Goal: Navigation & Orientation: Find specific page/section

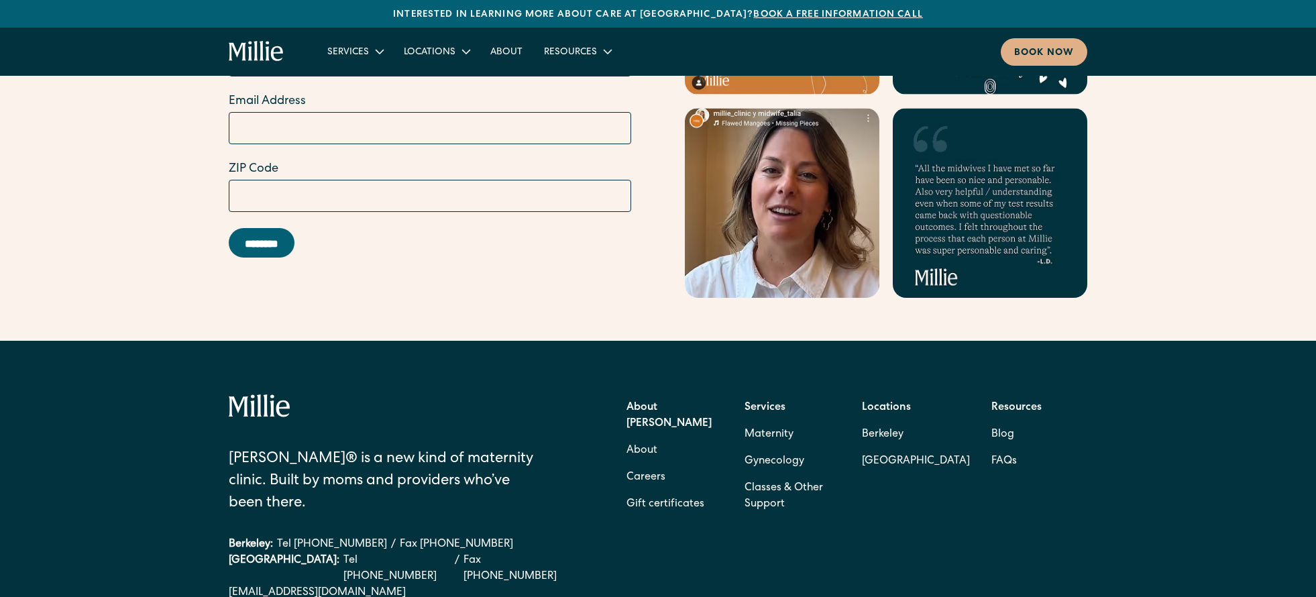
scroll to position [5293, 0]
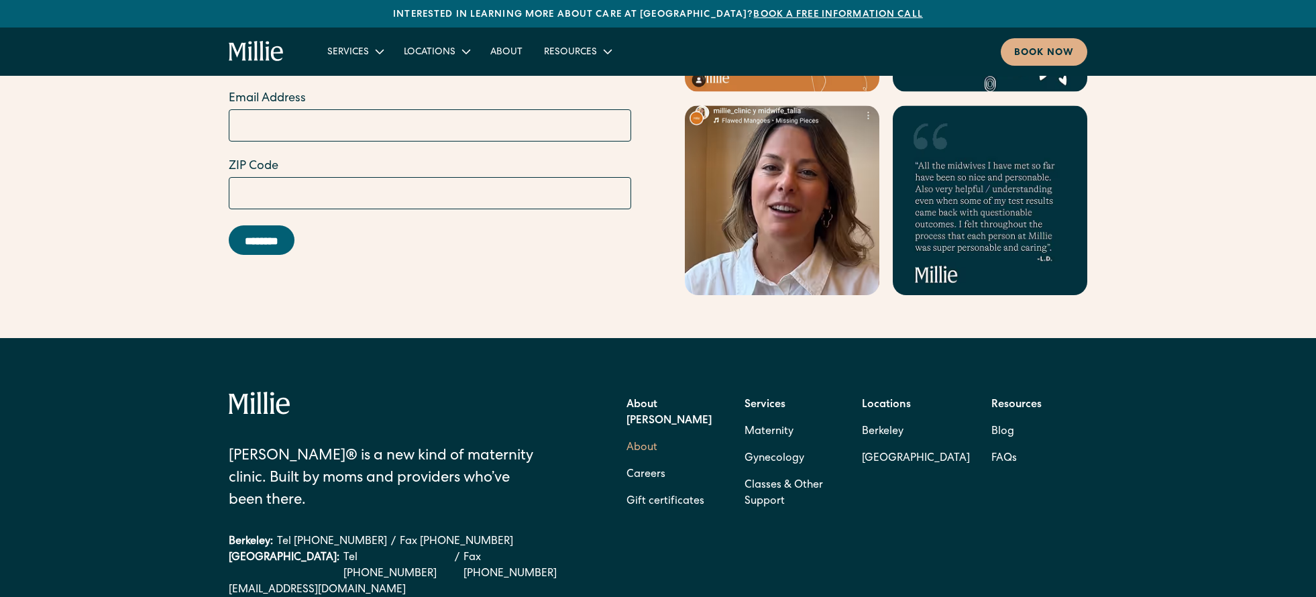
click at [646, 434] on link "About" at bounding box center [641, 447] width 31 height 27
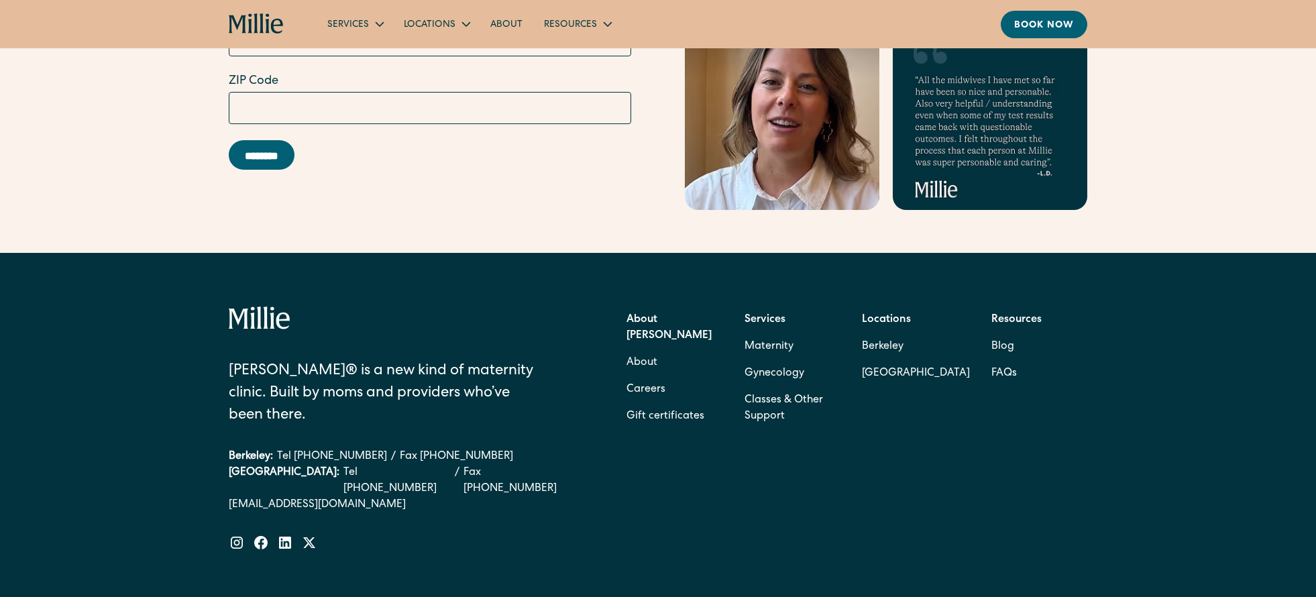
scroll to position [4287, 0]
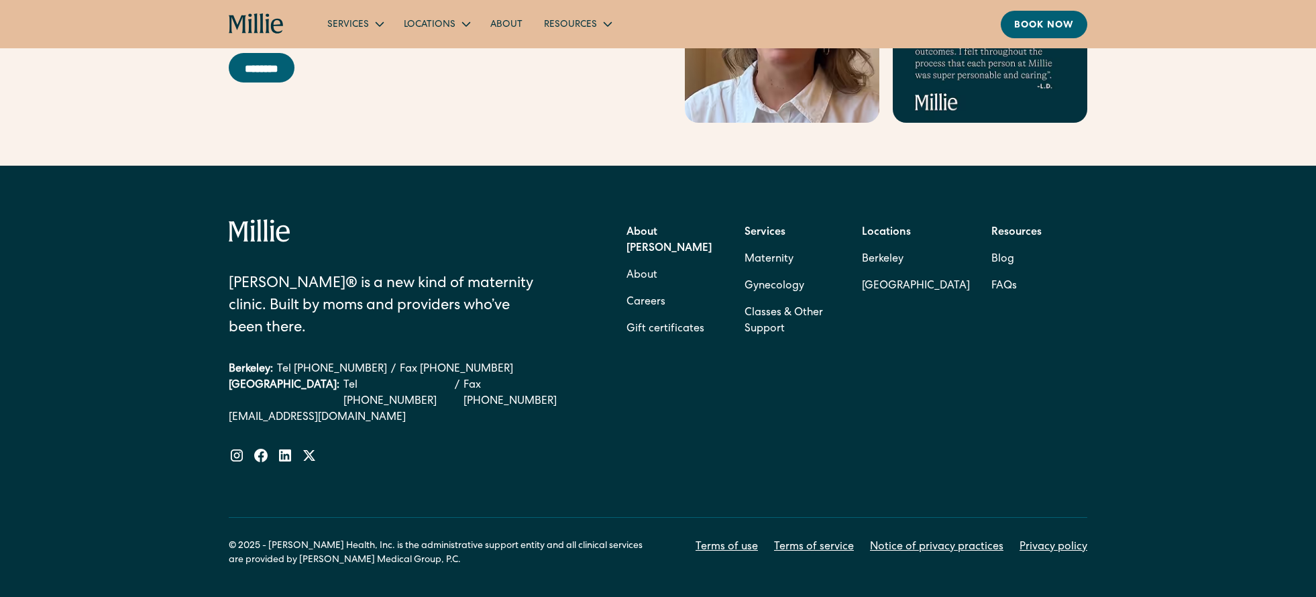
click at [632, 227] on strong "About [PERSON_NAME]" at bounding box center [668, 240] width 85 height 27
click at [648, 289] on link "Careers" at bounding box center [645, 302] width 39 height 27
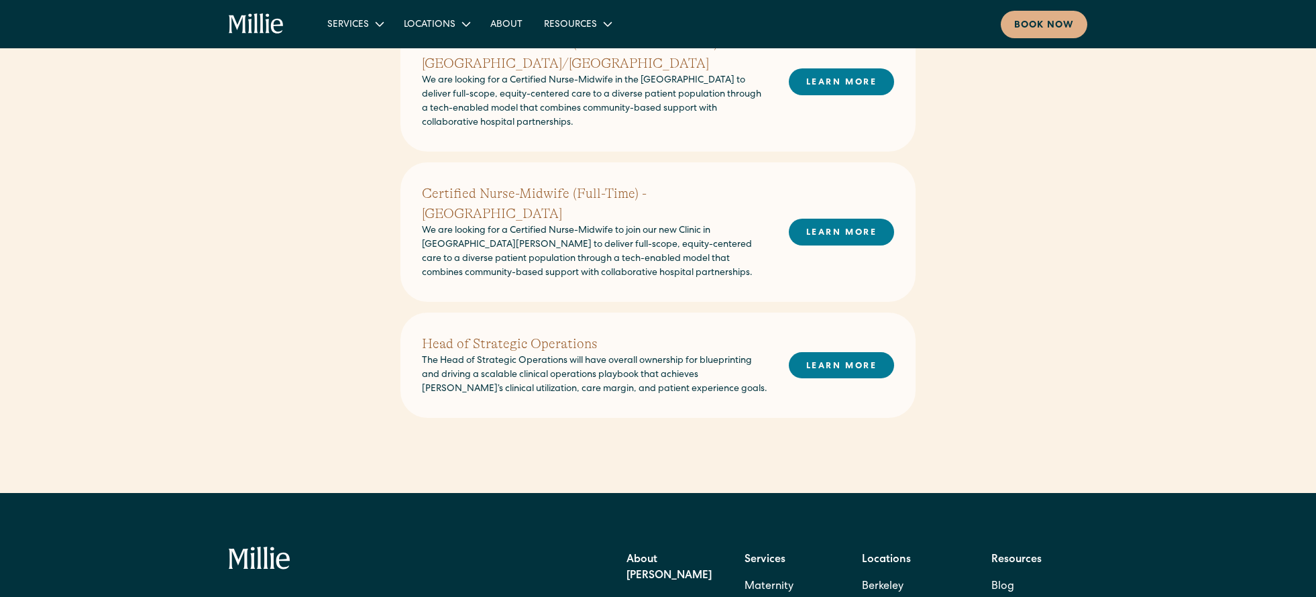
scroll to position [550, 0]
